Goal: Download file/media

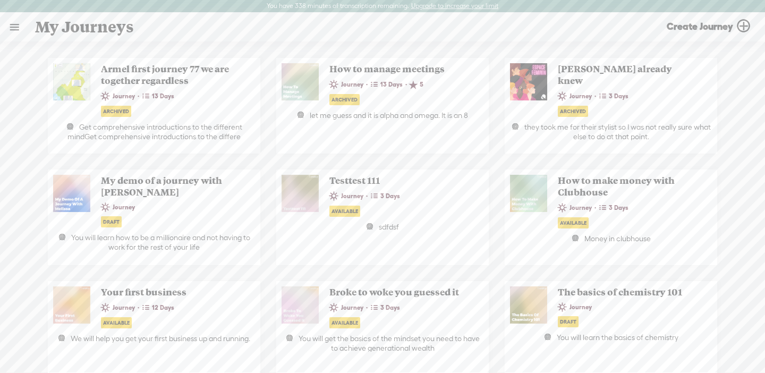
click at [12, 24] on link at bounding box center [15, 27] width 28 height 28
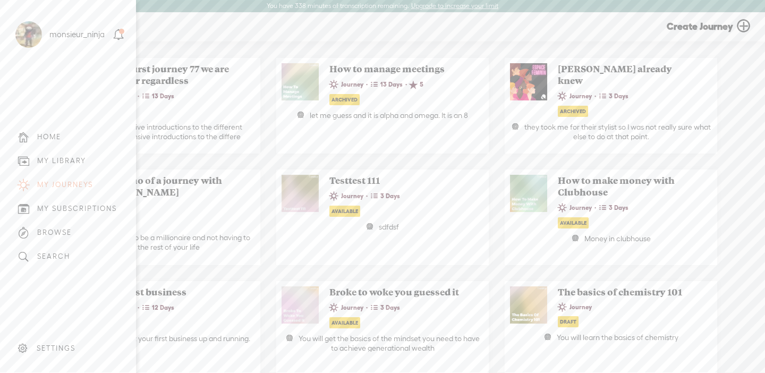
click at [81, 162] on div "MY LIBRARY" at bounding box center [61, 160] width 49 height 9
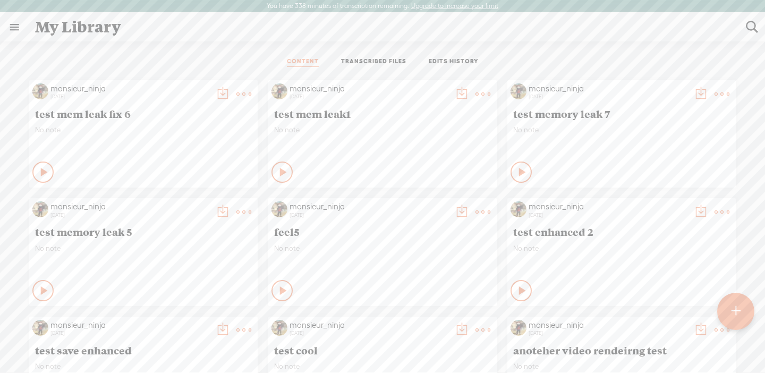
click at [240, 94] on t at bounding box center [244, 94] width 15 height 15
click at [219, 126] on link "Edit" at bounding box center [189, 129] width 114 height 24
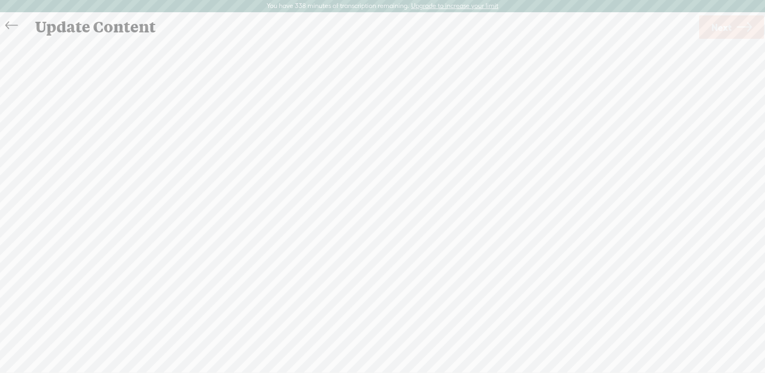
scroll to position [1, 0]
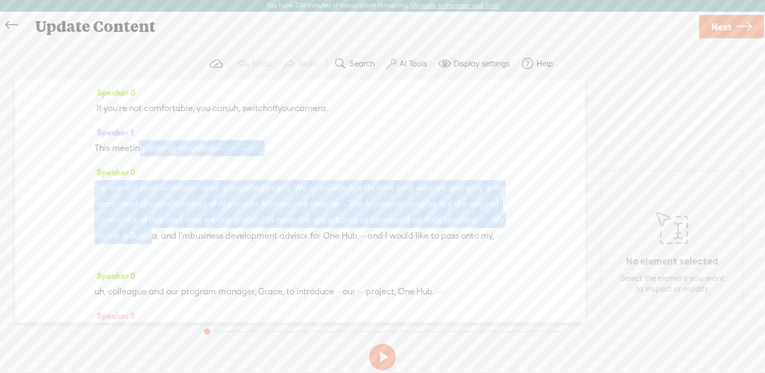
drag, startPoint x: 145, startPoint y: 145, endPoint x: 264, endPoint y: 254, distance: 161.8
click at [264, 254] on div "Speaker 0 · If · you're · not · comfortable, · you · can, uh, · switch off your…" at bounding box center [300, 200] width 571 height 243
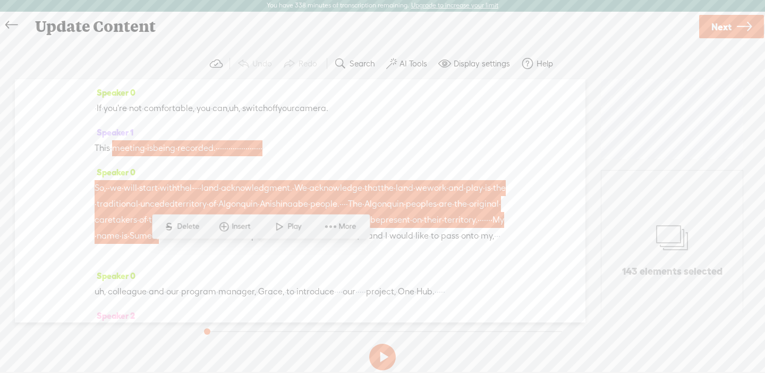
click at [345, 231] on span "More" at bounding box center [349, 226] width 20 height 11
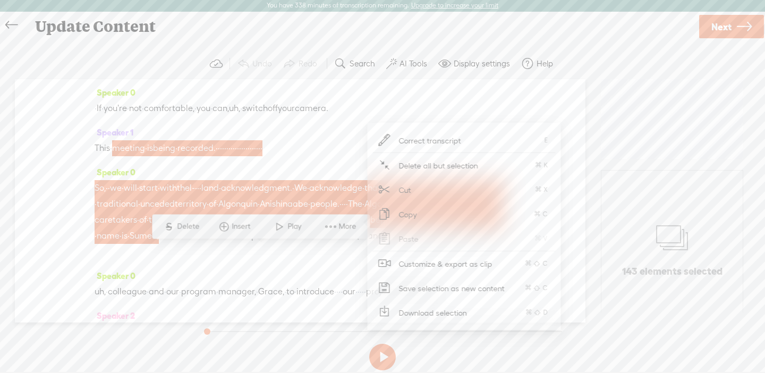
click at [403, 308] on span "Download selection" at bounding box center [433, 313] width 110 height 24
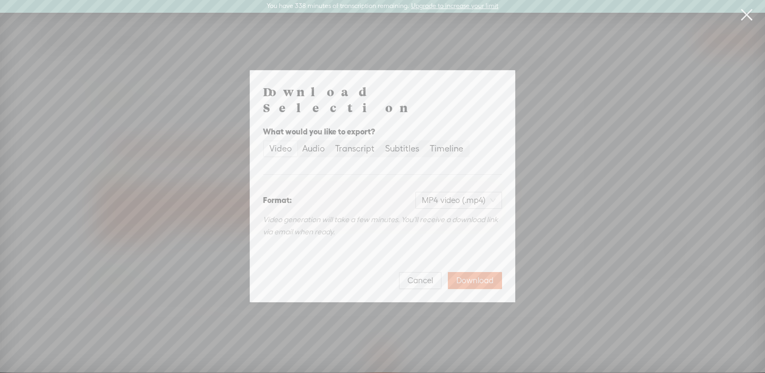
click at [465, 276] on span "Download" at bounding box center [475, 280] width 37 height 11
